Goal: Task Accomplishment & Management: Complete application form

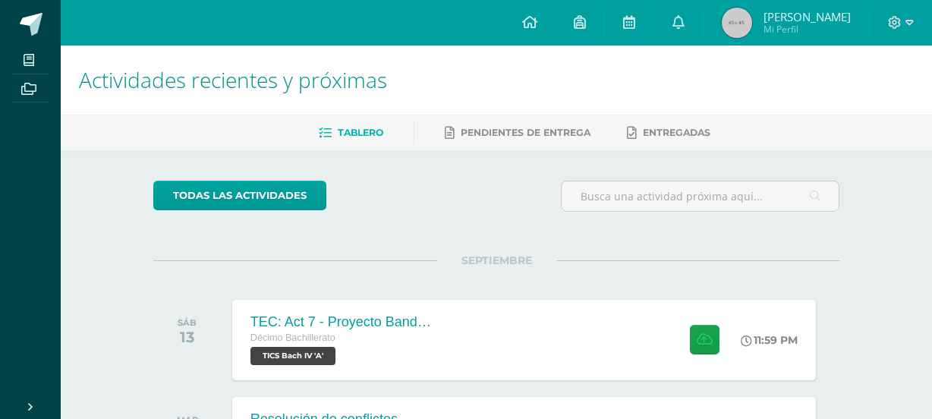
click at [527, 300] on div "TEC: Act 7 - Proyecto Bandera Verde Décimo Bachillerato TICS Bach IV 'A' 11:59 …" at bounding box center [524, 340] width 584 height 80
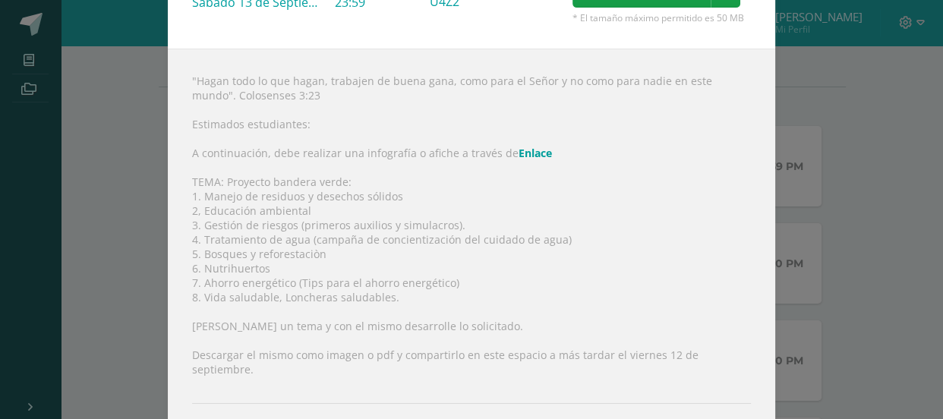
scroll to position [141, 0]
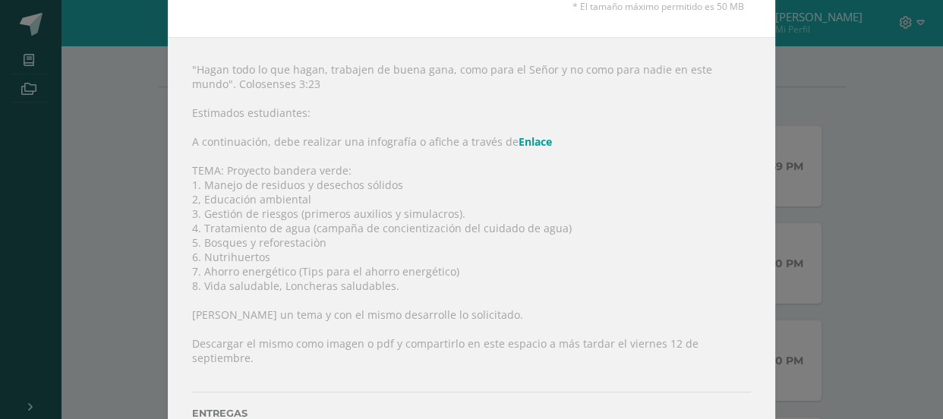
click at [200, 226] on div ""Hagan todo lo que hagan, trabajen de buena gana, como para el Señor y no como …" at bounding box center [471, 258] width 607 height 442
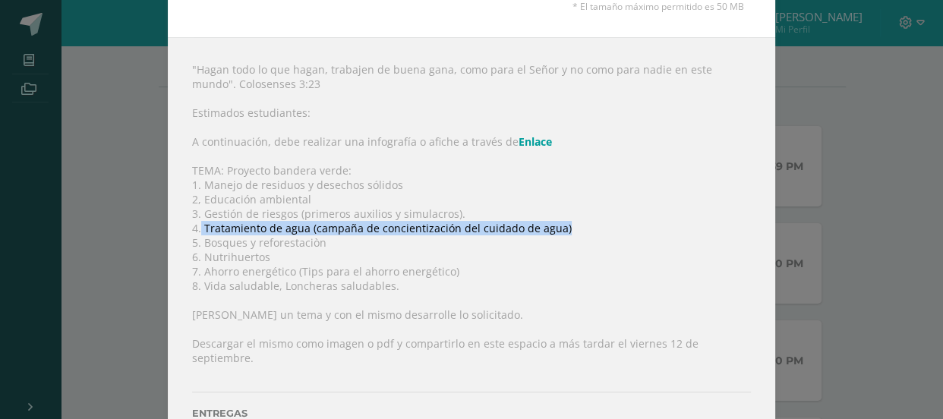
drag, startPoint x: 195, startPoint y: 226, endPoint x: 559, endPoint y: 232, distance: 363.8
click at [559, 232] on div ""Hagan todo lo que hagan, trabajen de buena gana, como para el Señor y no como …" at bounding box center [471, 258] width 607 height 442
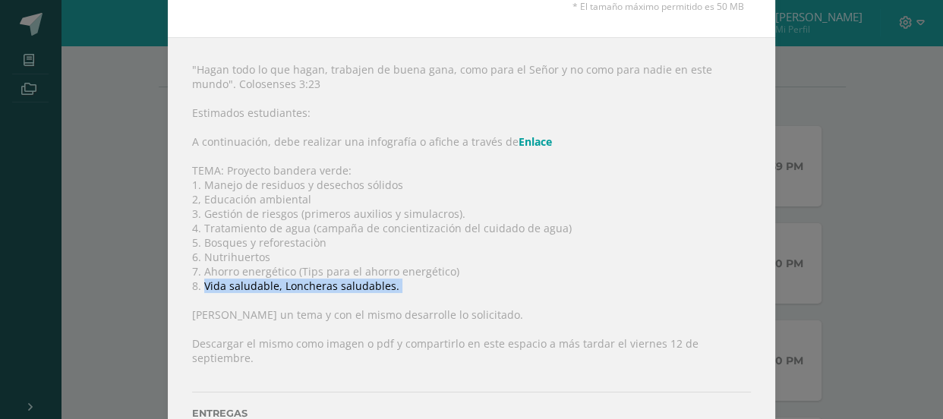
click at [200, 291] on div ""Hagan todo lo que hagan, trabajen de buena gana, como para el Señor y no como …" at bounding box center [471, 258] width 607 height 442
copy div "Vida saludable, Loncheras saludables."
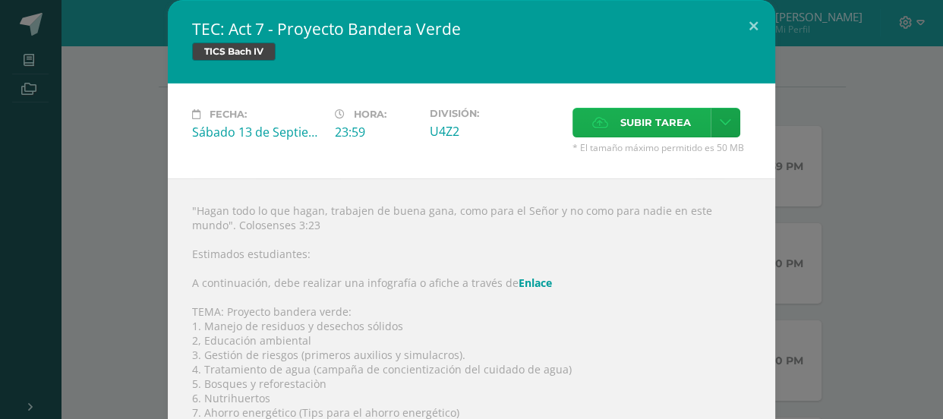
click at [660, 115] on span "Subir tarea" at bounding box center [655, 123] width 71 height 28
click at [0, 0] on input "Subir tarea" at bounding box center [0, 0] width 0 height 0
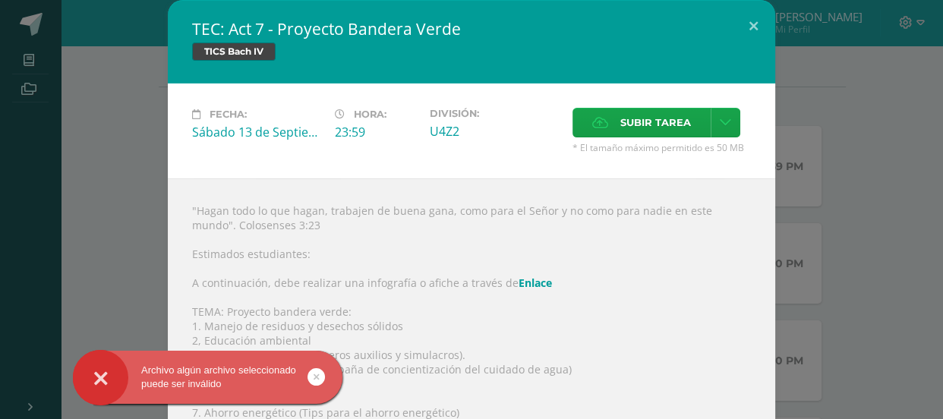
click at [319, 377] on link at bounding box center [316, 376] width 17 height 17
click at [319, 370] on link at bounding box center [316, 376] width 17 height 17
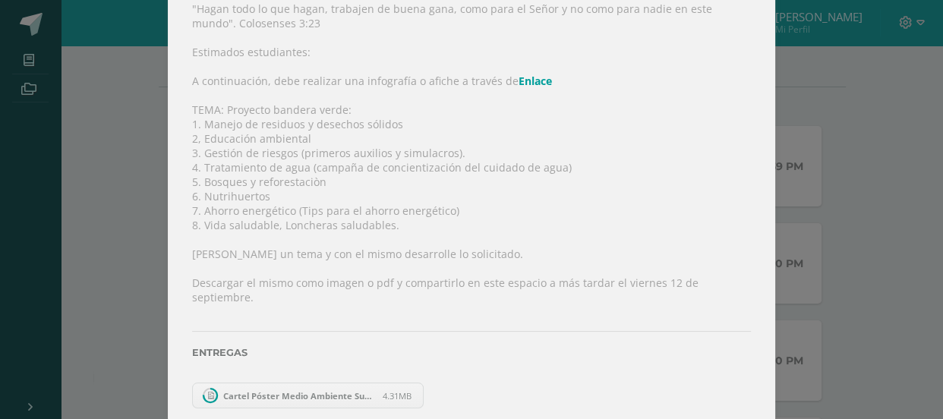
scroll to position [204, 0]
click at [409, 383] on link "Cartel Póster Medio Ambiente Sustentable Moderno Verde.png 4.31MB" at bounding box center [308, 393] width 232 height 26
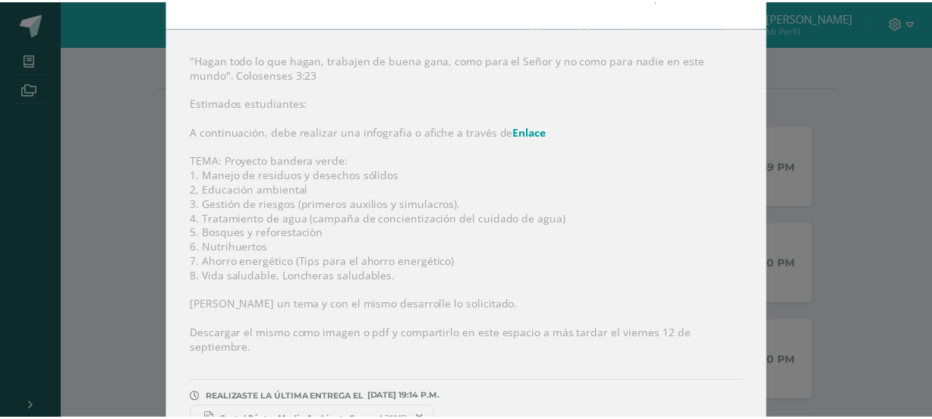
scroll to position [0, 0]
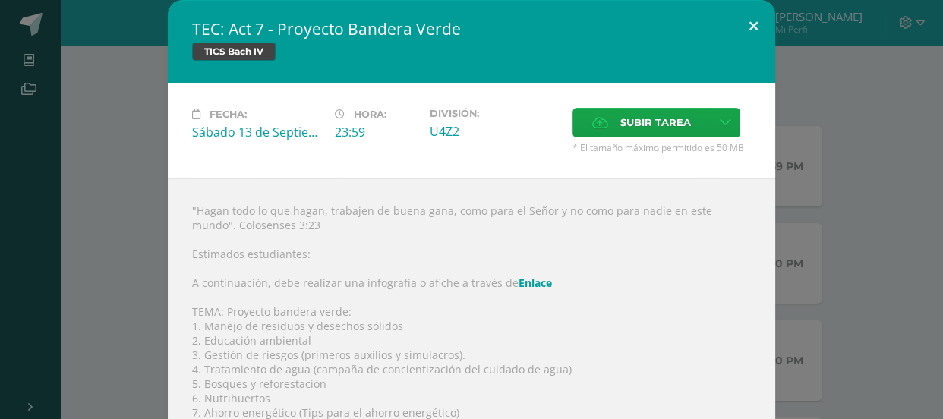
click at [743, 32] on button at bounding box center [753, 26] width 43 height 52
